Goal: Task Accomplishment & Management: Manage account settings

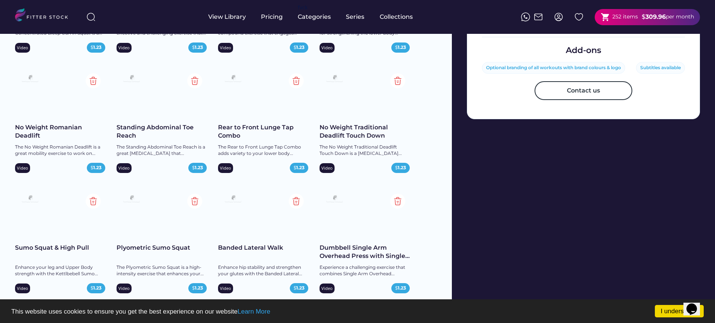
click at [551, 14] on div at bounding box center [558, 17] width 17 height 17
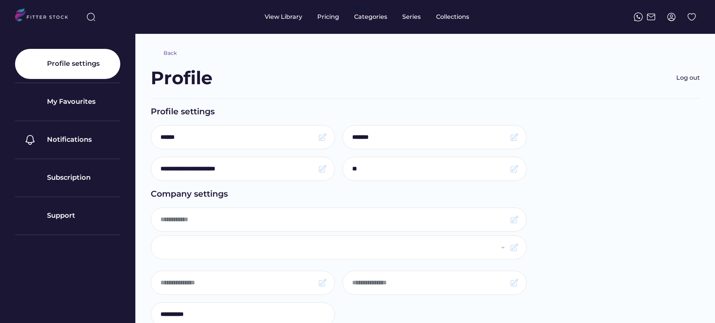
type input "********"
select select "**********"
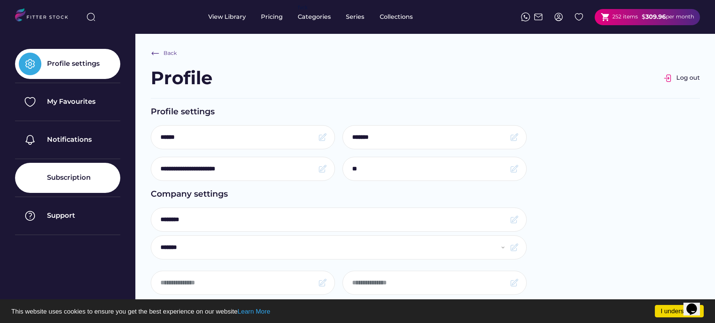
click at [45, 172] on div "Subscription" at bounding box center [67, 178] width 105 height 30
